Goal: Task Accomplishment & Management: Complete application form

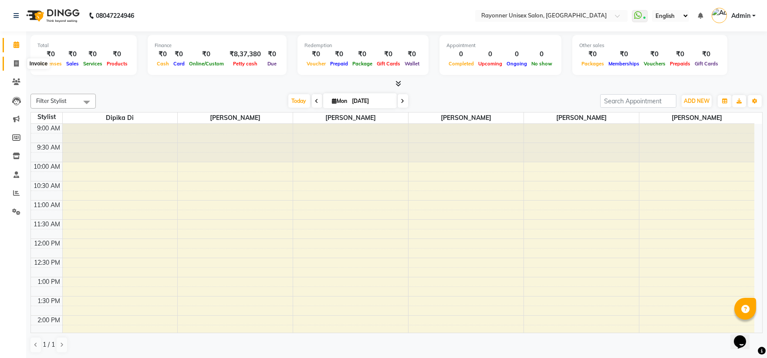
click at [11, 61] on span at bounding box center [16, 64] width 15 height 10
select select "5201"
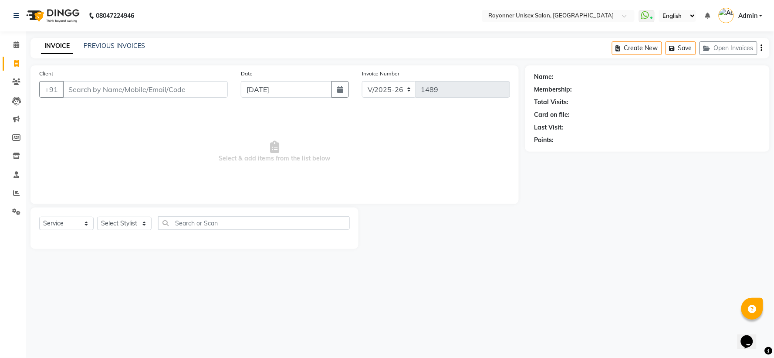
select select "P"
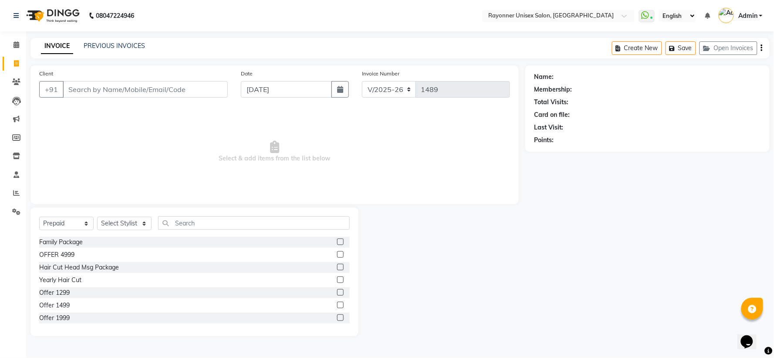
click at [94, 85] on input "Client" at bounding box center [145, 89] width 165 height 17
click at [0, 238] on div "Calendar Invoice Clients Leads Marketing Members Inventory Staff Reports Settin…" at bounding box center [59, 185] width 118 height 320
click at [132, 83] on input "Client" at bounding box center [145, 89] width 165 height 17
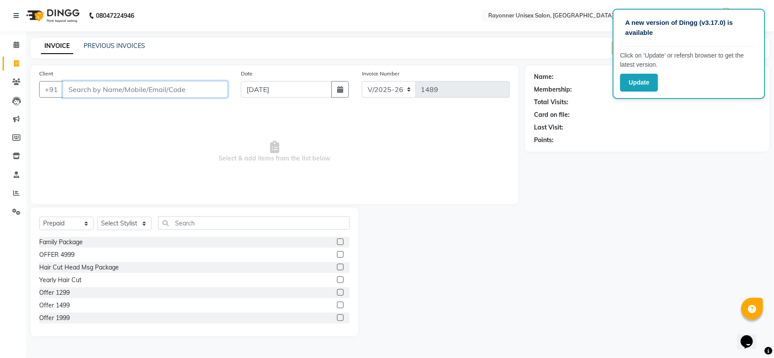
type input "k"
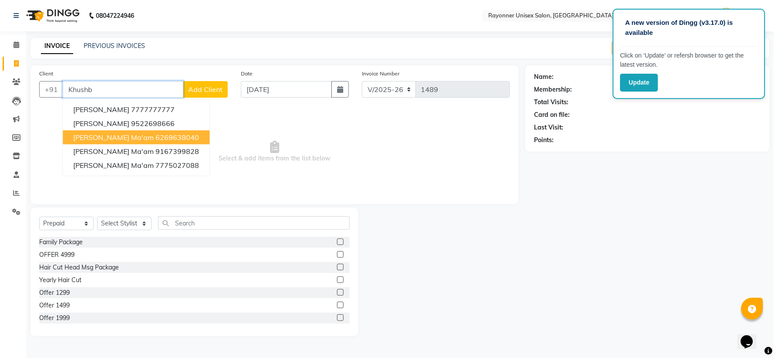
click at [111, 136] on span "[PERSON_NAME] Ma'am" at bounding box center [113, 137] width 81 height 9
type input "6269638040"
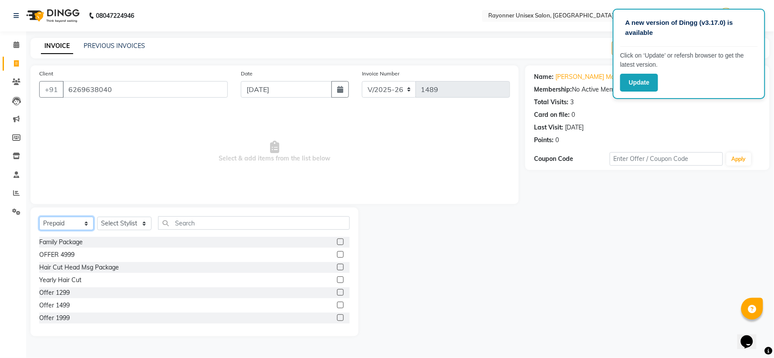
click at [88, 219] on select "Select Service Product Membership Package Voucher Prepaid Gift Card" at bounding box center [66, 224] width 54 height 14
select select "service"
click at [39, 217] on select "Select Service Product Membership Package Voucher Prepaid Gift Card" at bounding box center [66, 224] width 54 height 14
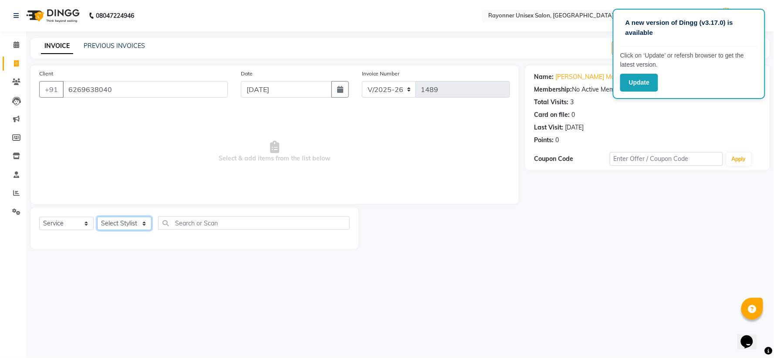
click at [146, 223] on select "Select Stylist [PERSON_NAME] [PERSON_NAME] [PERSON_NAME] Varma [PERSON_NAME] [P…" at bounding box center [124, 224] width 54 height 14
select select "69701"
click at [97, 217] on select "Select Stylist [PERSON_NAME] [PERSON_NAME] [PERSON_NAME] Varma [PERSON_NAME] [P…" at bounding box center [124, 224] width 54 height 14
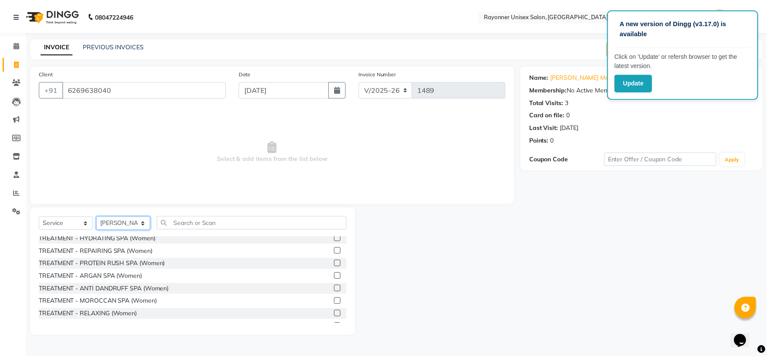
scroll to position [1113, 0]
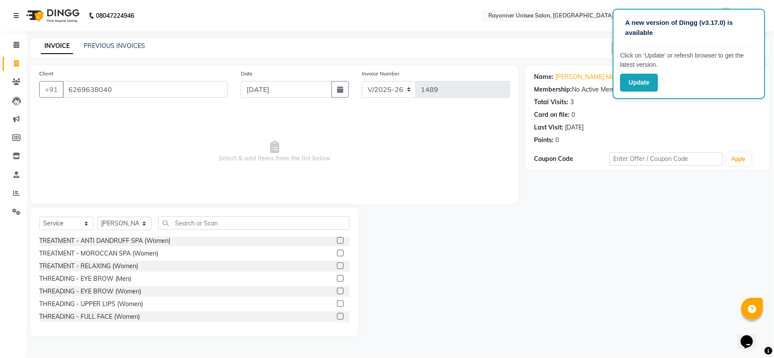
click at [337, 238] on label at bounding box center [340, 291] width 7 height 7
click at [337, 238] on input "checkbox" at bounding box center [340, 292] width 6 height 6
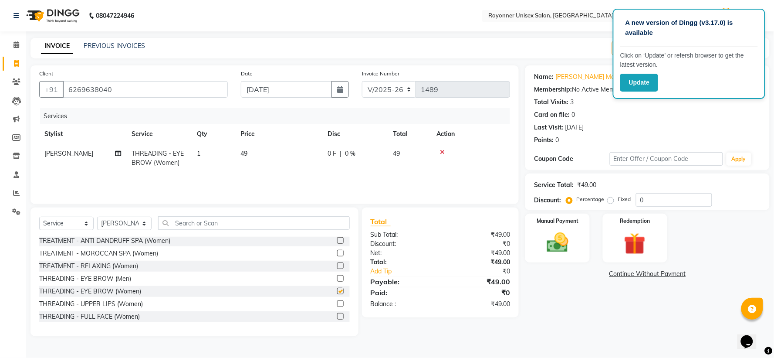
checkbox input "false"
click at [337, 238] on label at bounding box center [340, 303] width 7 height 7
click at [337, 238] on input "checkbox" at bounding box center [340, 304] width 6 height 6
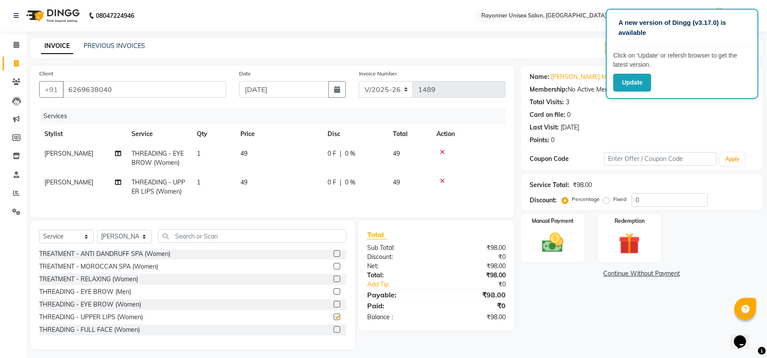
checkbox input "false"
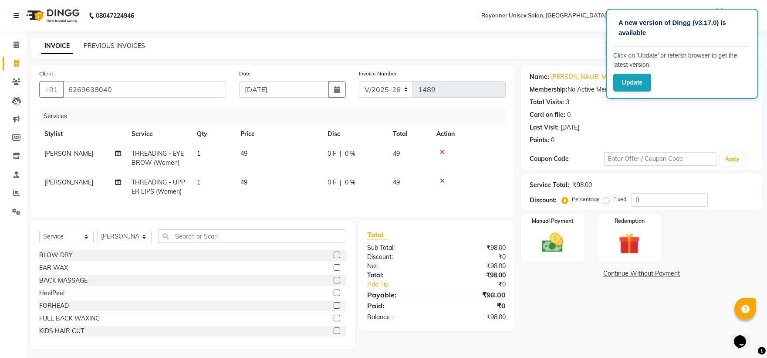
scroll to position [0, 0]
click at [334, 238] on label at bounding box center [337, 330] width 7 height 7
click at [334, 238] on input "checkbox" at bounding box center [337, 331] width 6 height 6
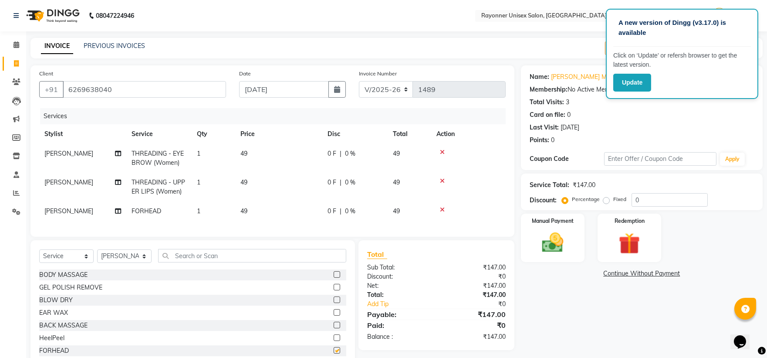
checkbox input "false"
click at [417, 238] on img at bounding box center [553, 243] width 36 height 26
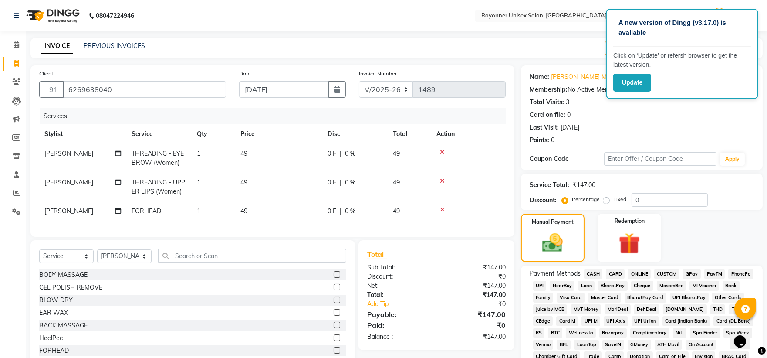
click at [417, 238] on span "ONLINE" at bounding box center [639, 274] width 23 height 10
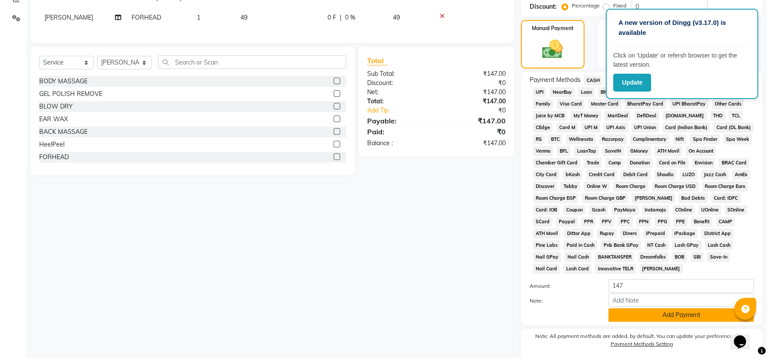
click at [417, 238] on button "Add Payment" at bounding box center [682, 315] width 146 height 14
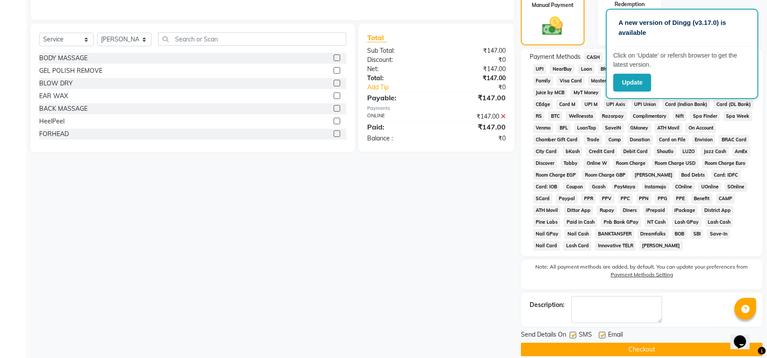
scroll to position [229, 0]
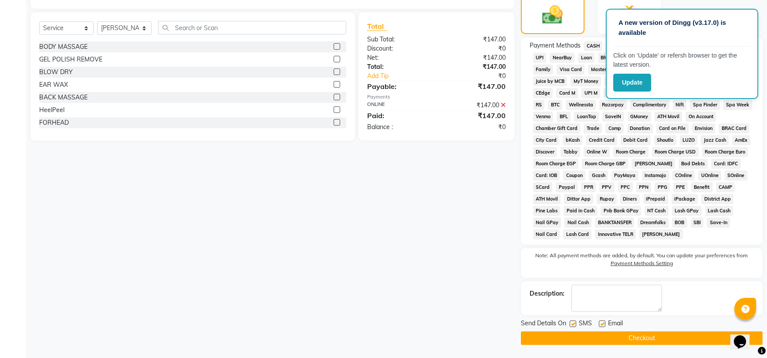
click at [417, 238] on button "Checkout" at bounding box center [642, 338] width 242 height 14
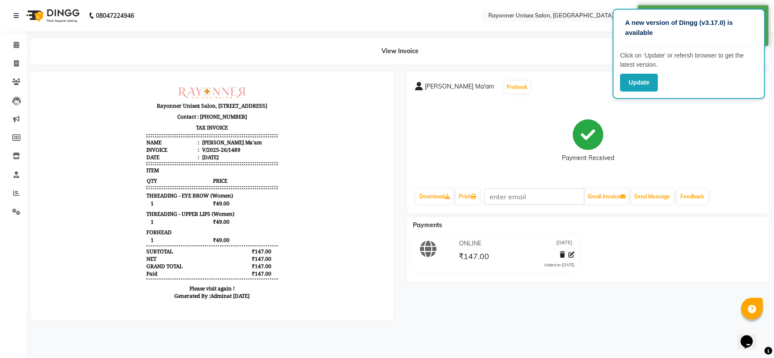
click at [417, 238] on div "[PERSON_NAME] Ma'am Prebook Payment Received Download Print Email Invoice Send …" at bounding box center [589, 195] width 377 height 249
click at [10, 64] on span at bounding box center [16, 64] width 15 height 10
select select "service"
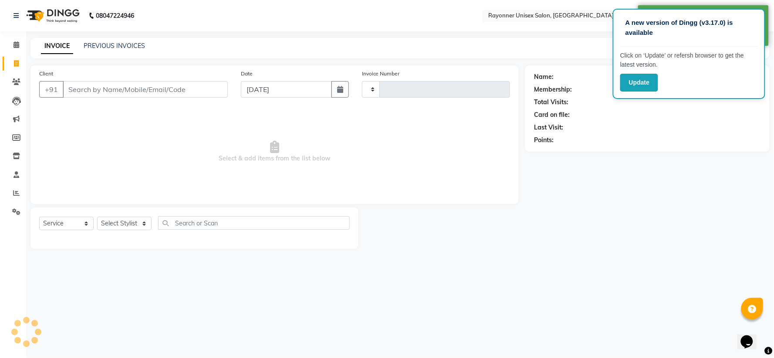
type input "1490"
select select "5201"
click at [85, 85] on input "Client" at bounding box center [145, 89] width 165 height 17
select select "P"
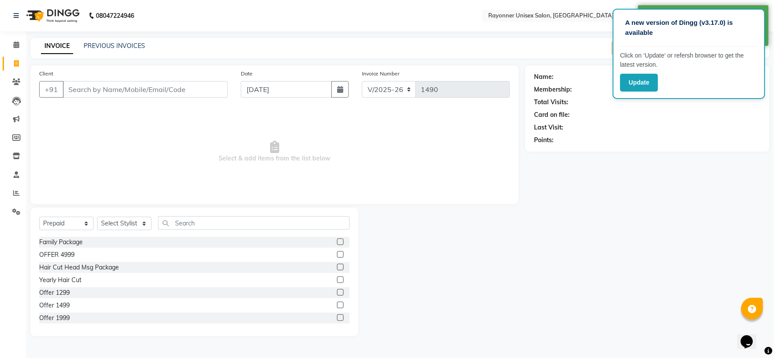
click at [85, 85] on input "Client" at bounding box center [145, 89] width 165 height 17
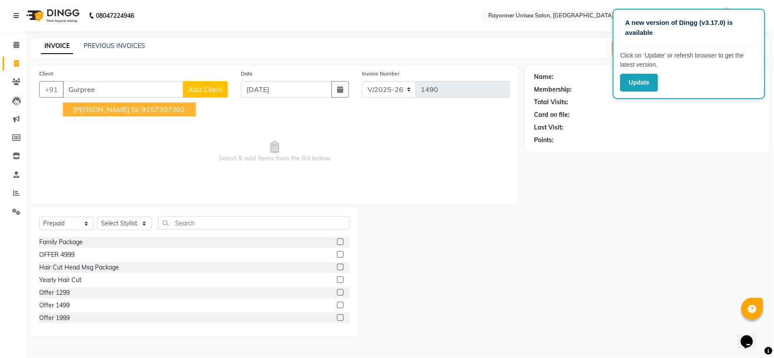
click at [97, 108] on span "[PERSON_NAME] Sir" at bounding box center [106, 109] width 67 height 9
type input "9157307302"
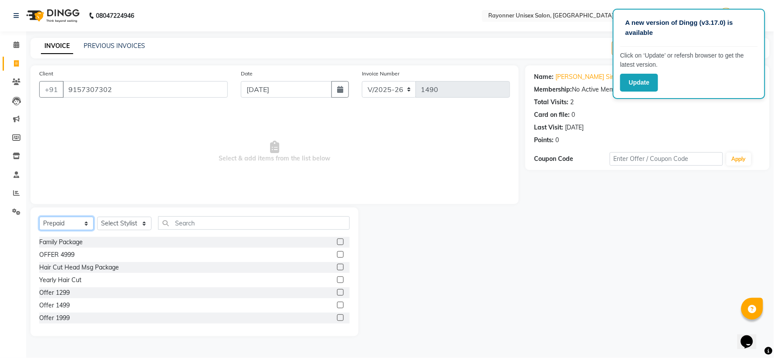
click at [85, 221] on select "Select Service Product Membership Package Voucher Prepaid Gift Card" at bounding box center [66, 224] width 54 height 14
select select "service"
click at [39, 217] on select "Select Service Product Membership Package Voucher Prepaid Gift Card" at bounding box center [66, 224] width 54 height 14
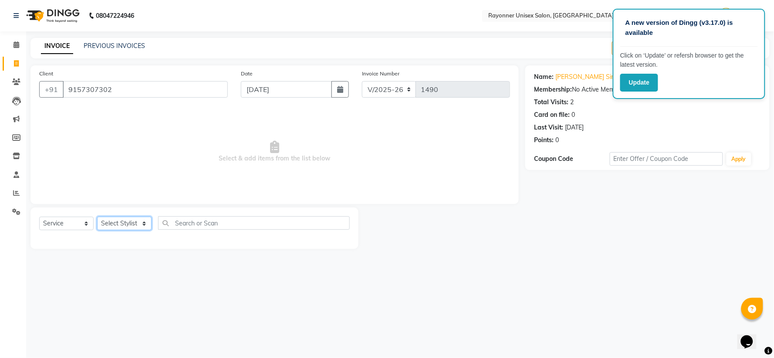
click at [145, 225] on select "Select Stylist [PERSON_NAME] [PERSON_NAME] [PERSON_NAME] Varma [PERSON_NAME] [P…" at bounding box center [124, 224] width 54 height 14
select select "49274"
click at [97, 217] on select "Select Stylist [PERSON_NAME] [PERSON_NAME] [PERSON_NAME] Varma [PERSON_NAME] [P…" at bounding box center [124, 224] width 54 height 14
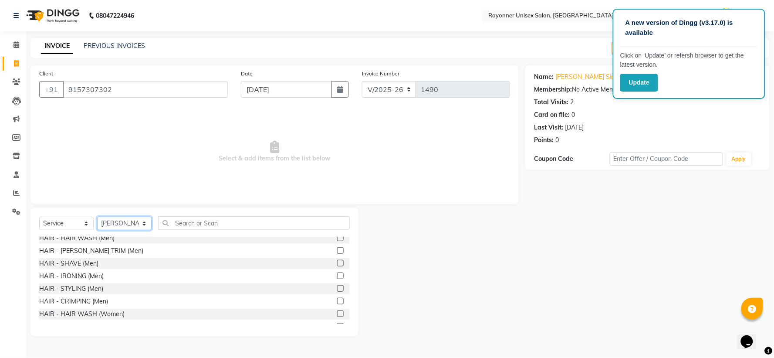
scroll to position [436, 0]
click at [337, 238] on label at bounding box center [340, 298] width 7 height 7
click at [337, 238] on input "checkbox" at bounding box center [340, 299] width 6 height 6
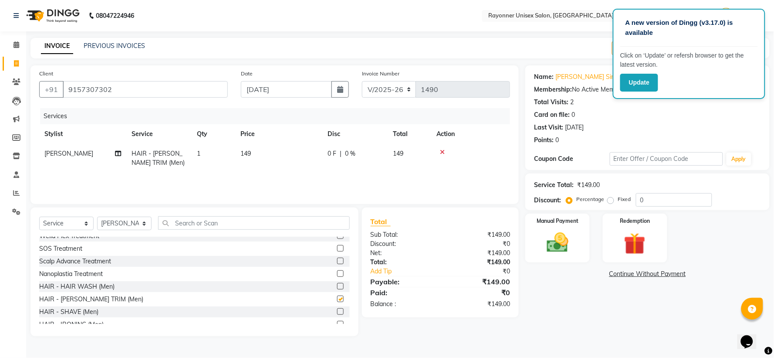
checkbox input "false"
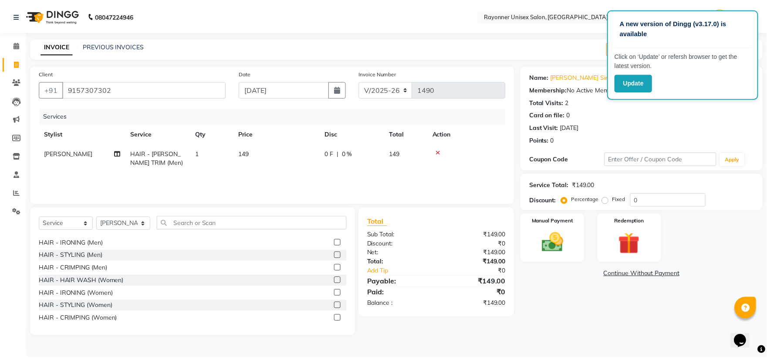
scroll to position [533, 0]
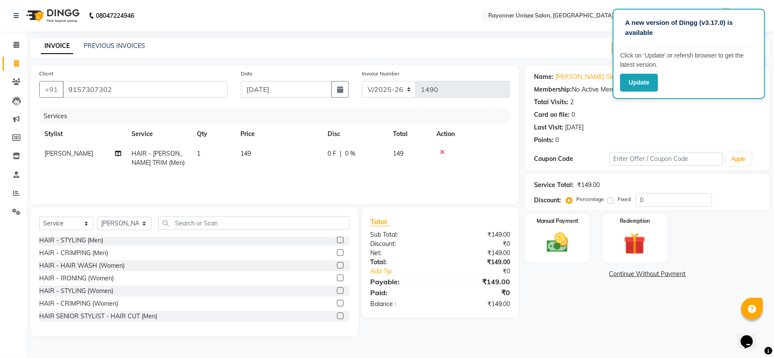
click at [337, 238] on label at bounding box center [340, 315] width 7 height 7
click at [337, 238] on input "checkbox" at bounding box center [340, 316] width 6 height 6
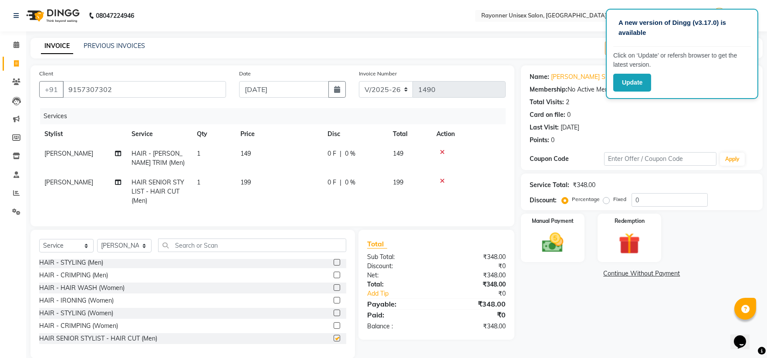
checkbox input "false"
click at [417, 238] on img at bounding box center [553, 243] width 36 height 26
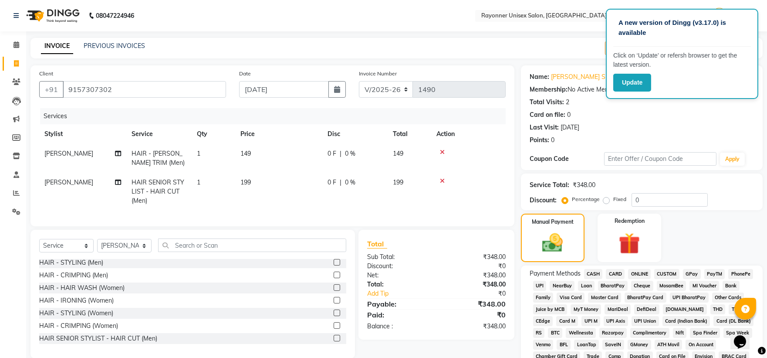
click at [417, 238] on span "ONLINE" at bounding box center [639, 274] width 23 height 10
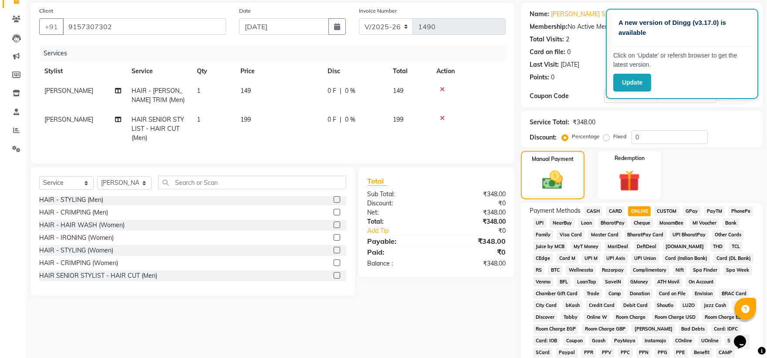
scroll to position [193, 0]
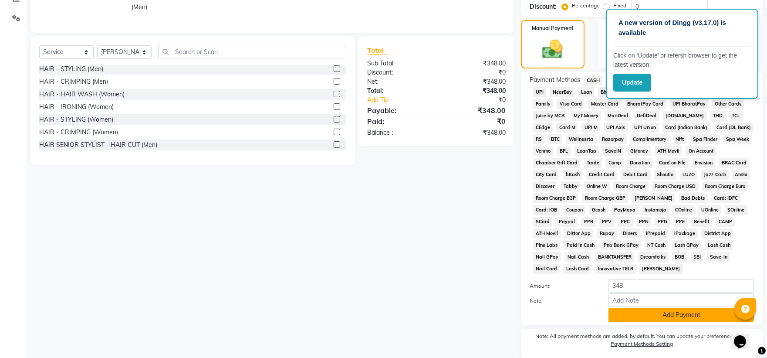
click at [417, 238] on button "Add Payment" at bounding box center [682, 315] width 146 height 14
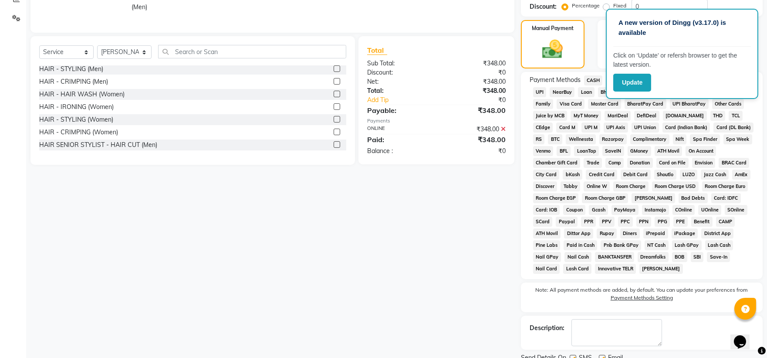
scroll to position [229, 0]
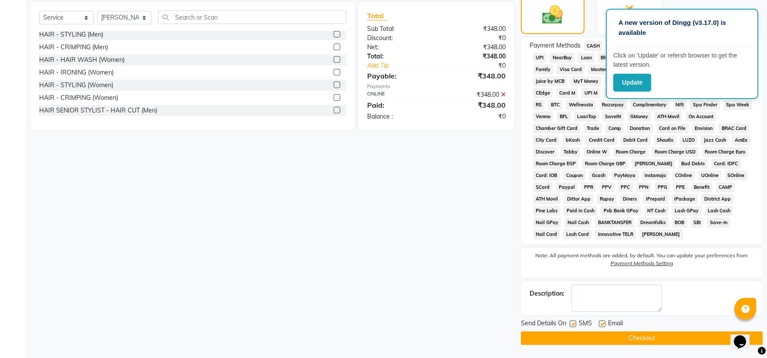
click at [417, 238] on button "Checkout" at bounding box center [642, 338] width 242 height 14
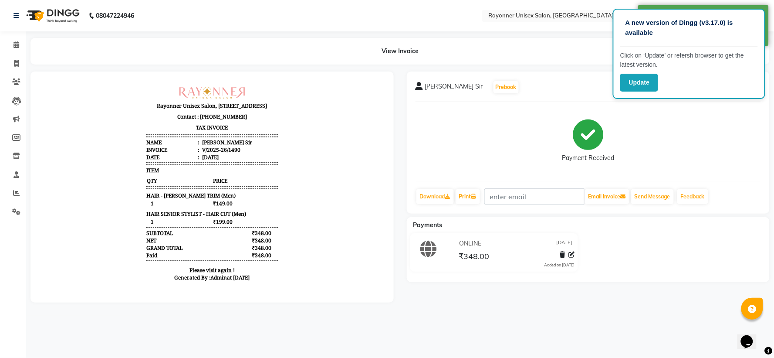
click at [417, 238] on div "A new version of Dingg (v3.17.0) is available Click on ‘Update’ or refersh brow…" at bounding box center [387, 179] width 774 height 358
click at [18, 64] on icon at bounding box center [16, 63] width 5 height 7
select select "service"
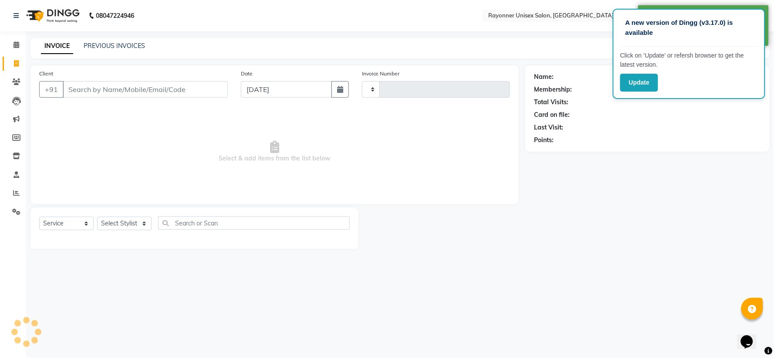
type input "1491"
select select "5201"
click at [98, 79] on div "Client +91" at bounding box center [134, 87] width 202 height 36
select select "P"
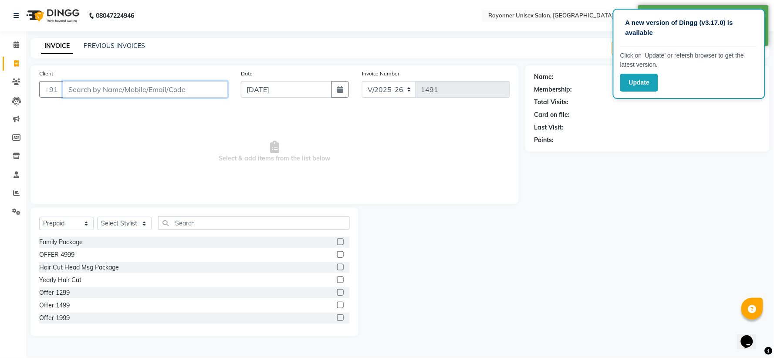
click at [98, 89] on input "Client" at bounding box center [145, 89] width 165 height 17
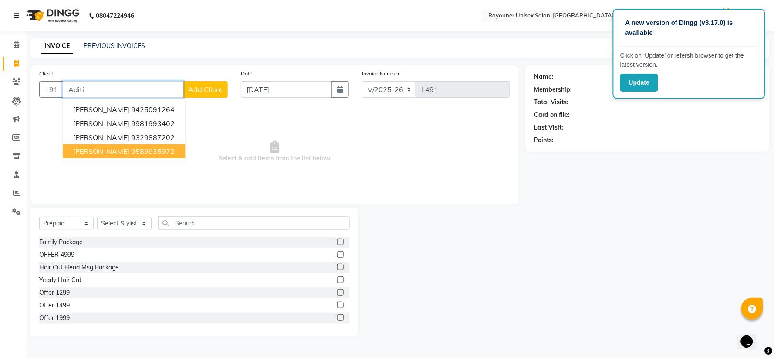
click at [99, 148] on span "[PERSON_NAME]" at bounding box center [101, 151] width 56 height 9
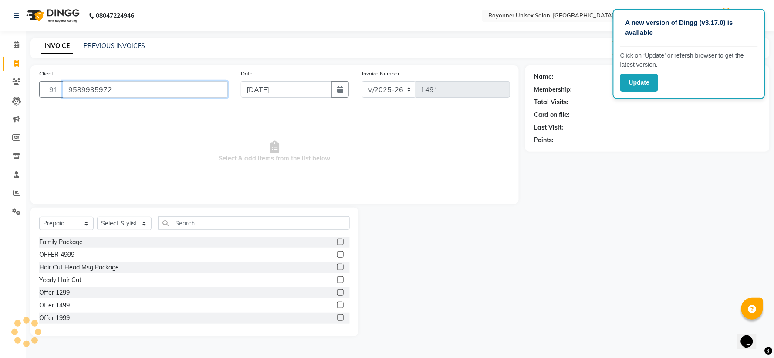
type input "9589935972"
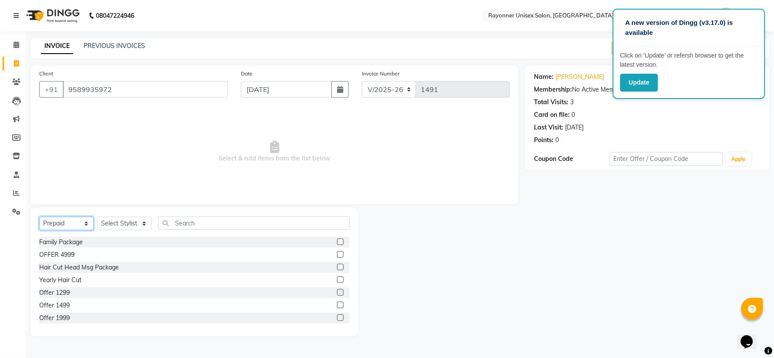
click at [81, 221] on select "Select Service Product Membership Package Voucher Prepaid Gift Card" at bounding box center [66, 224] width 54 height 14
select select "service"
click at [39, 217] on select "Select Service Product Membership Package Voucher Prepaid Gift Card" at bounding box center [66, 224] width 54 height 14
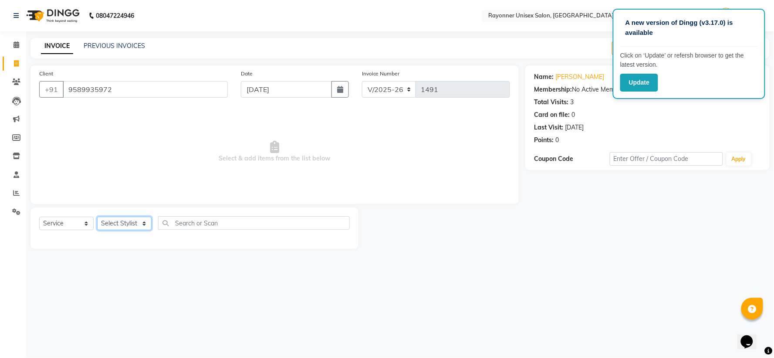
click at [139, 221] on select "Select Stylist [PERSON_NAME] [PERSON_NAME] [PERSON_NAME] Varma [PERSON_NAME] [P…" at bounding box center [124, 224] width 54 height 14
select select "49211"
click at [97, 217] on select "Select Stylist [PERSON_NAME] [PERSON_NAME] [PERSON_NAME] Varma [PERSON_NAME] [P…" at bounding box center [124, 224] width 54 height 14
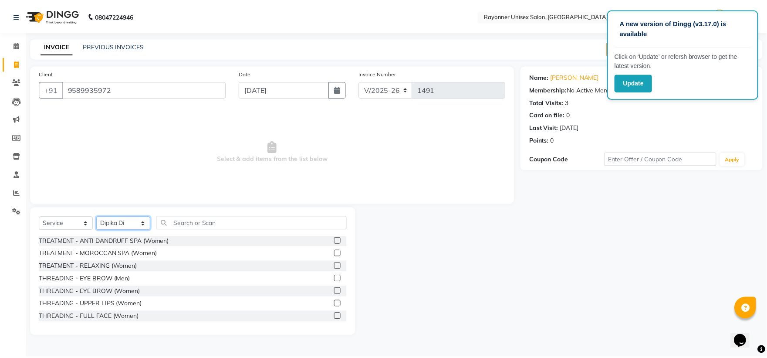
scroll to position [1113, 0]
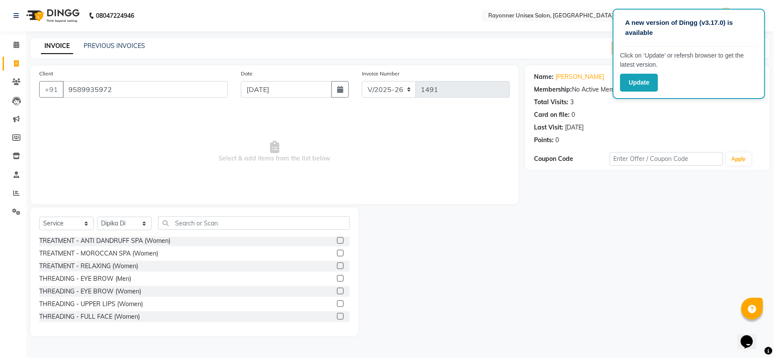
click at [337, 238] on label at bounding box center [340, 291] width 7 height 7
click at [337, 238] on input "checkbox" at bounding box center [340, 292] width 6 height 6
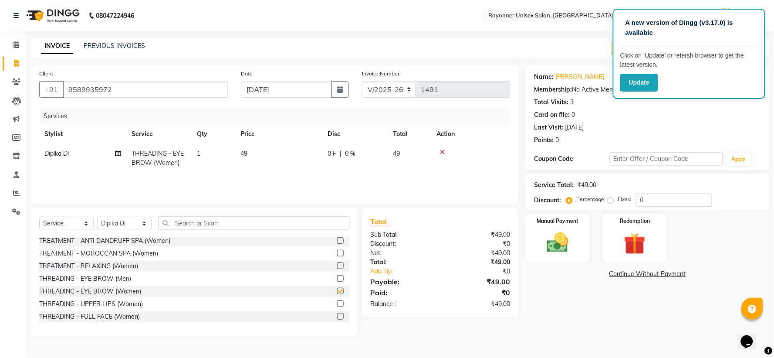
checkbox input "false"
click at [337, 238] on label at bounding box center [340, 303] width 7 height 7
click at [337, 238] on input "checkbox" at bounding box center [340, 304] width 6 height 6
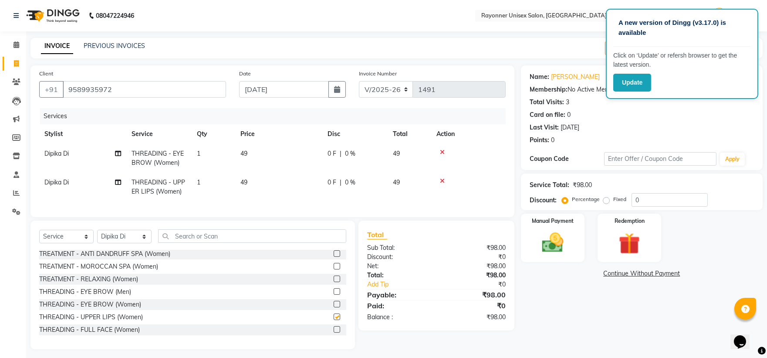
checkbox input "false"
click at [417, 238] on div "Manual Payment" at bounding box center [553, 238] width 66 height 50
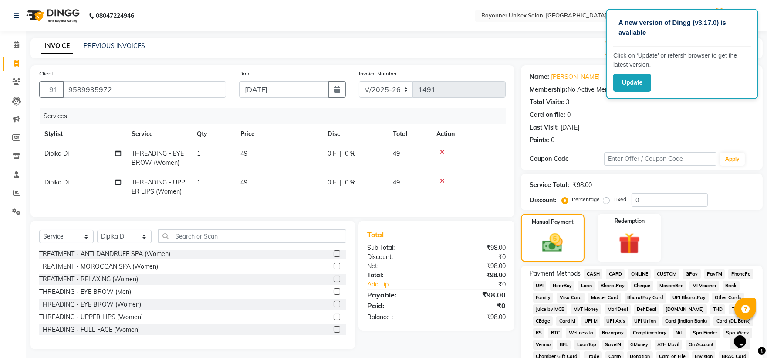
click at [417, 238] on span "ONLINE" at bounding box center [639, 274] width 23 height 10
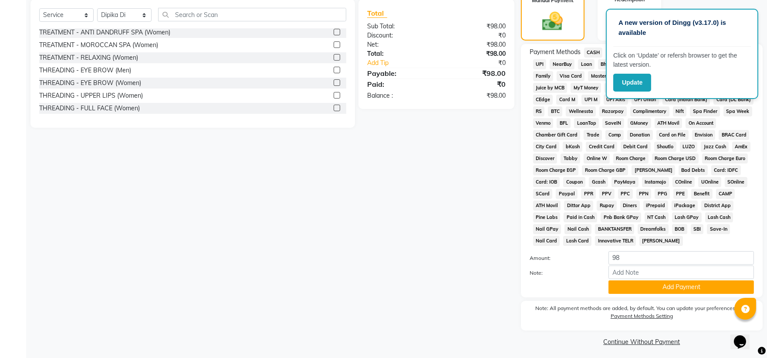
scroll to position [227, 0]
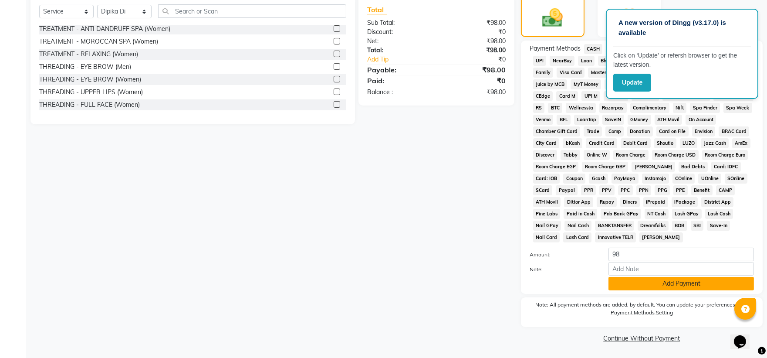
click at [417, 238] on button "Add Payment" at bounding box center [682, 284] width 146 height 14
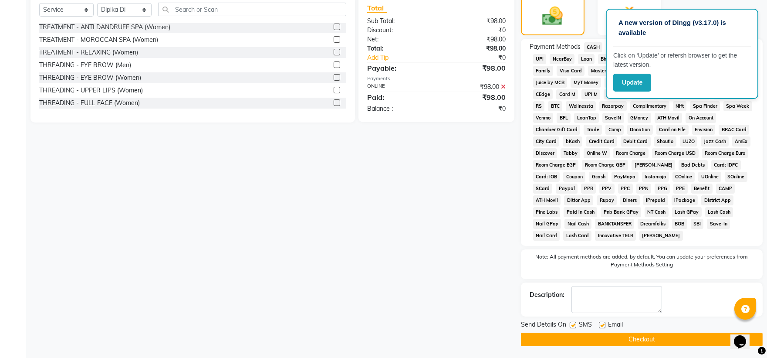
click at [417, 238] on button "Checkout" at bounding box center [642, 340] width 242 height 14
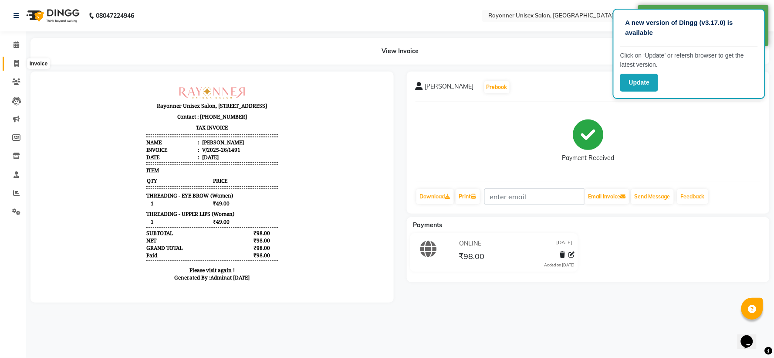
click at [14, 64] on icon at bounding box center [16, 63] width 5 height 7
select select "5201"
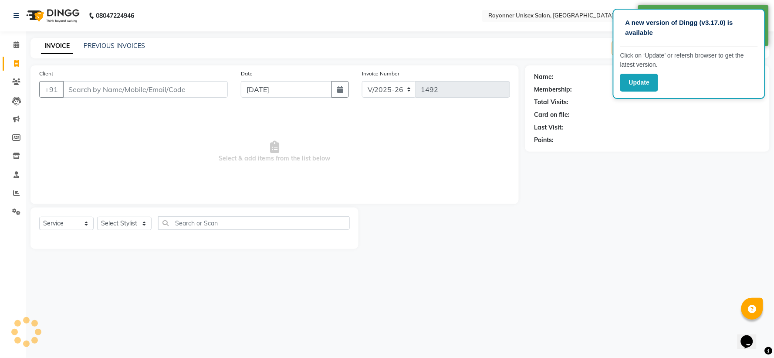
select select "P"
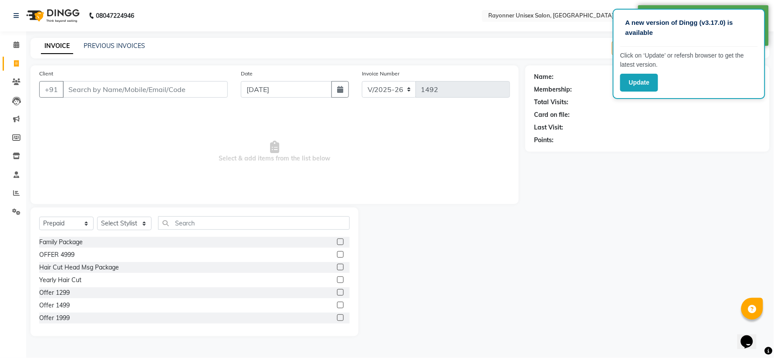
click at [88, 85] on input "Client" at bounding box center [145, 89] width 165 height 17
click at [114, 88] on input "Client" at bounding box center [145, 89] width 165 height 17
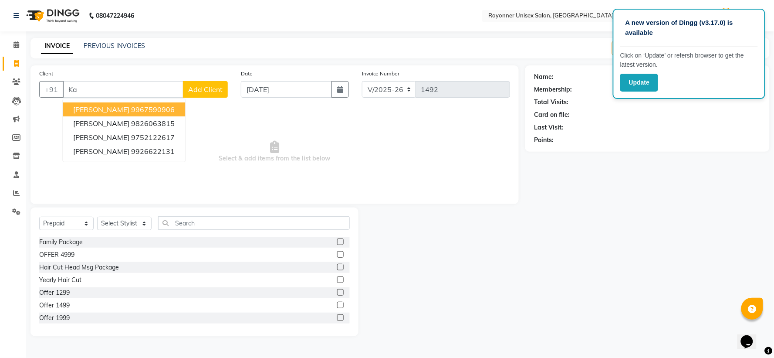
type input "K"
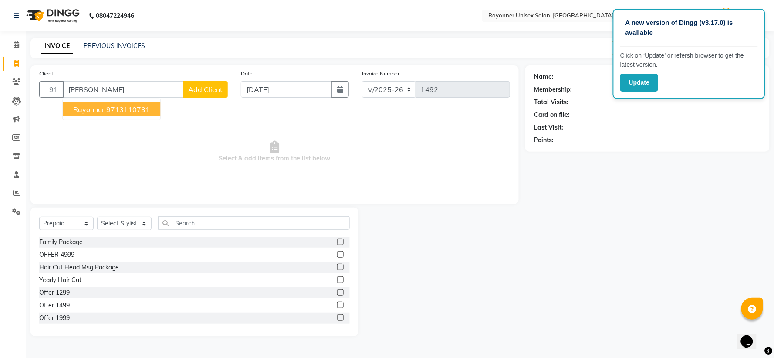
click at [103, 111] on span "Rayonner" at bounding box center [88, 109] width 31 height 9
type input "9713110731"
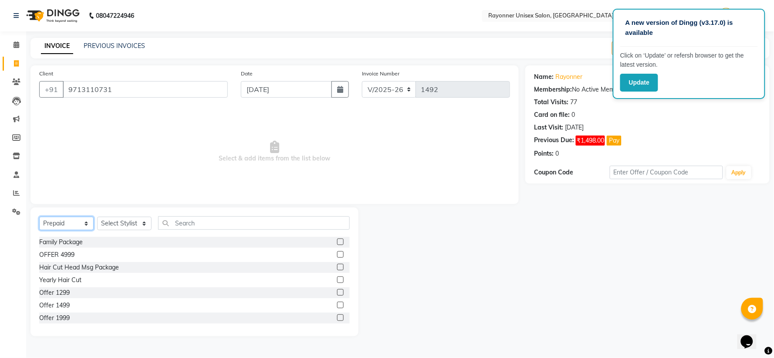
click at [81, 223] on select "Select Service Product Membership Package Voucher Prepaid Gift Card" at bounding box center [66, 224] width 54 height 14
select select "service"
click at [39, 217] on select "Select Service Product Membership Package Voucher Prepaid Gift Card" at bounding box center [66, 224] width 54 height 14
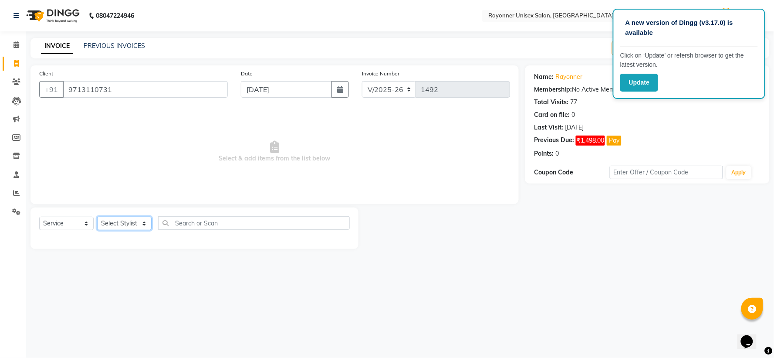
click at [149, 225] on select "Select Stylist [PERSON_NAME] [PERSON_NAME] [PERSON_NAME] Varma [PERSON_NAME] [P…" at bounding box center [124, 224] width 54 height 14
select select "69701"
click at [97, 217] on select "Select Stylist [PERSON_NAME] [PERSON_NAME] [PERSON_NAME] Varma [PERSON_NAME] [P…" at bounding box center [124, 224] width 54 height 14
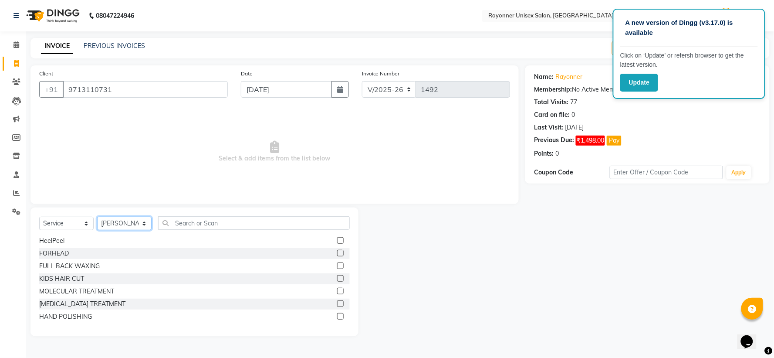
scroll to position [48, 0]
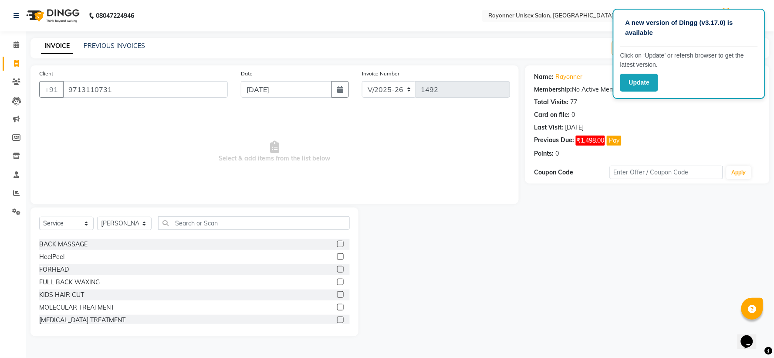
click at [337, 238] on label at bounding box center [340, 269] width 7 height 7
click at [337, 238] on input "checkbox" at bounding box center [340, 270] width 6 height 6
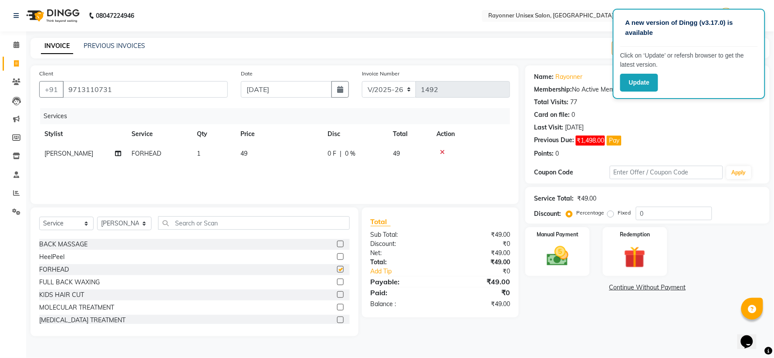
checkbox input "false"
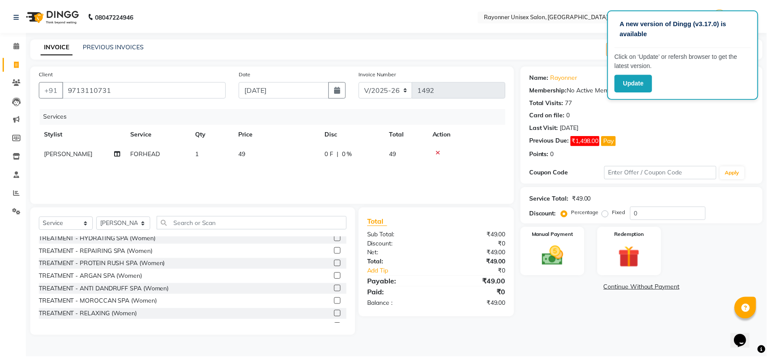
scroll to position [1113, 0]
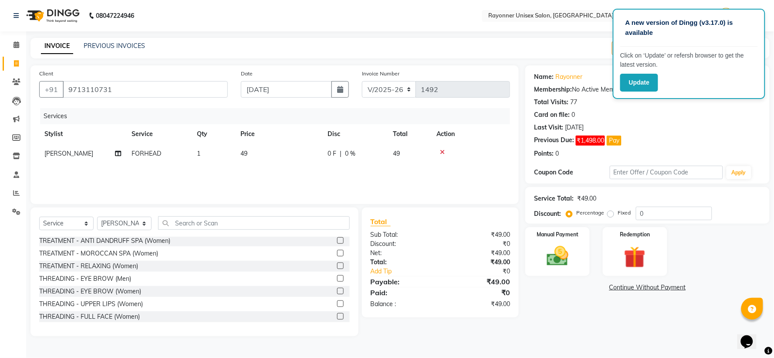
click at [337, 238] on label at bounding box center [340, 291] width 7 height 7
click at [337, 238] on input "checkbox" at bounding box center [340, 292] width 6 height 6
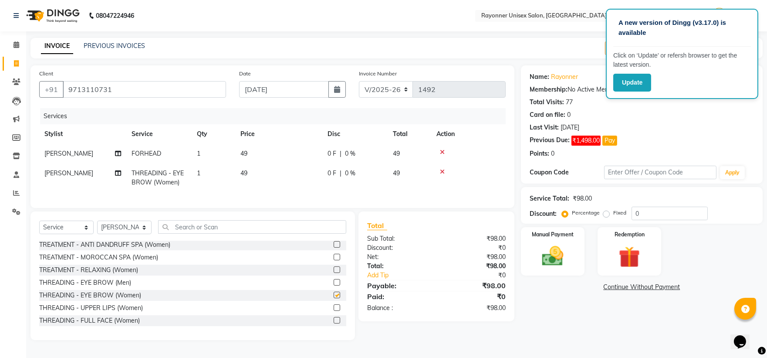
checkbox input "false"
click at [334, 238] on label at bounding box center [337, 307] width 7 height 7
click at [334, 238] on input "checkbox" at bounding box center [337, 308] width 6 height 6
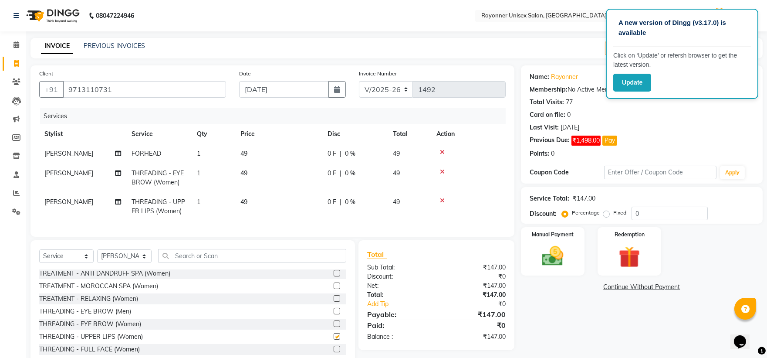
checkbox input "false"
click at [209, 168] on td "1" at bounding box center [214, 177] width 44 height 29
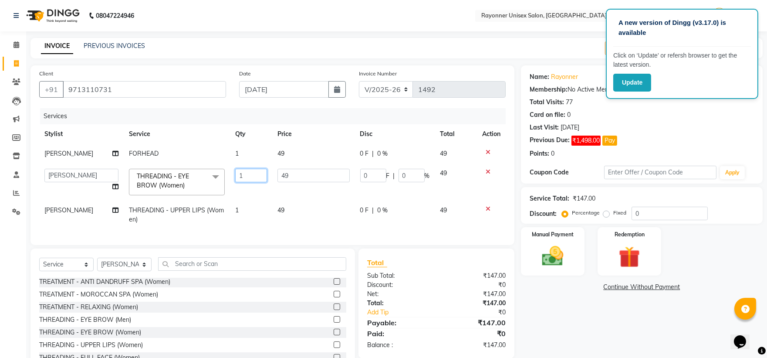
click at [249, 170] on input "1" at bounding box center [251, 176] width 32 height 14
type input "2"
click at [417, 212] on tr "[PERSON_NAME] THREADING - UPPER LIPS (Women) 1 49 0 F | 0 % 49" at bounding box center [272, 214] width 467 height 29
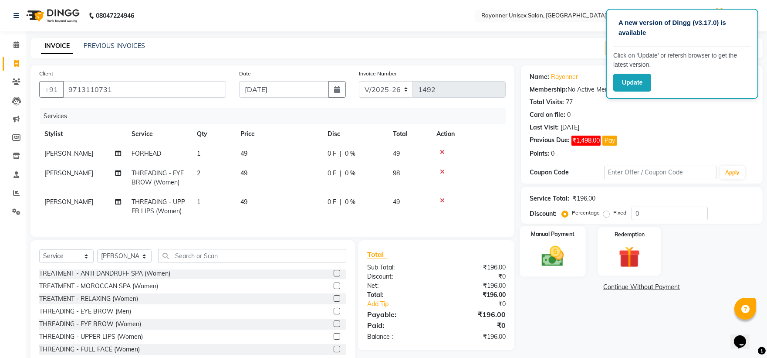
click at [417, 238] on img at bounding box center [553, 256] width 36 height 26
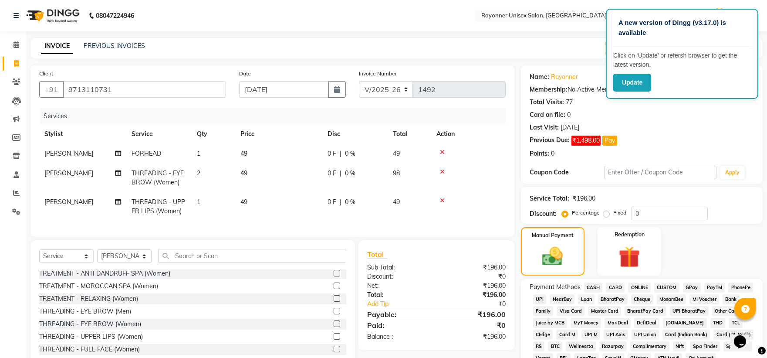
click at [417, 238] on span "ONLINE" at bounding box center [639, 287] width 23 height 10
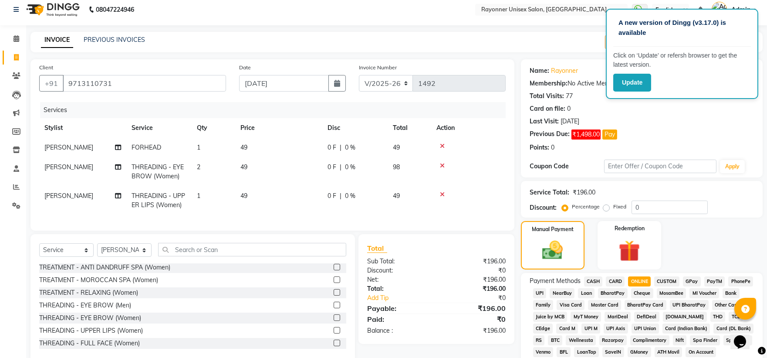
scroll to position [240, 0]
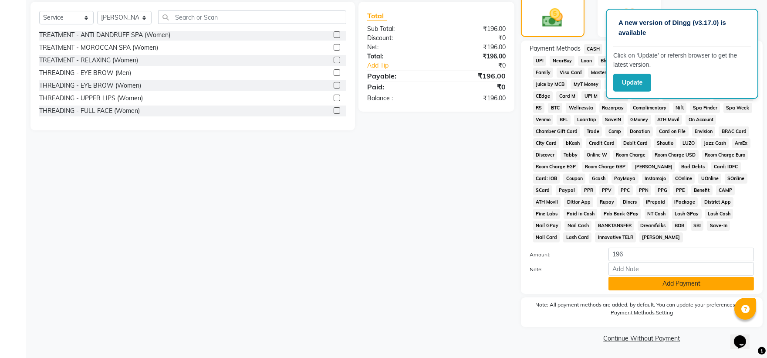
click at [417, 238] on button "Add Payment" at bounding box center [682, 284] width 146 height 14
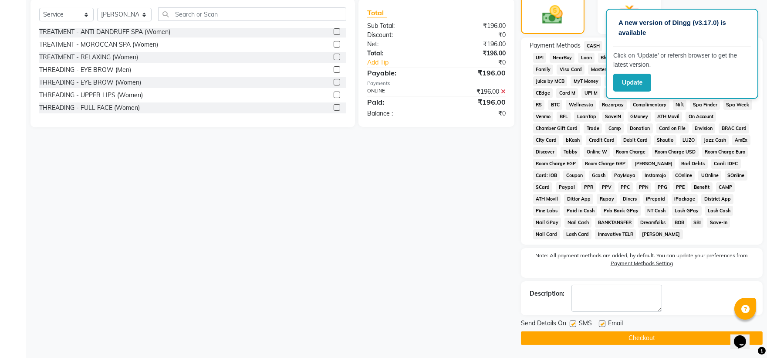
scroll to position [243, 0]
click at [417, 238] on button "Checkout" at bounding box center [642, 338] width 242 height 14
